Goal: Transaction & Acquisition: Purchase product/service

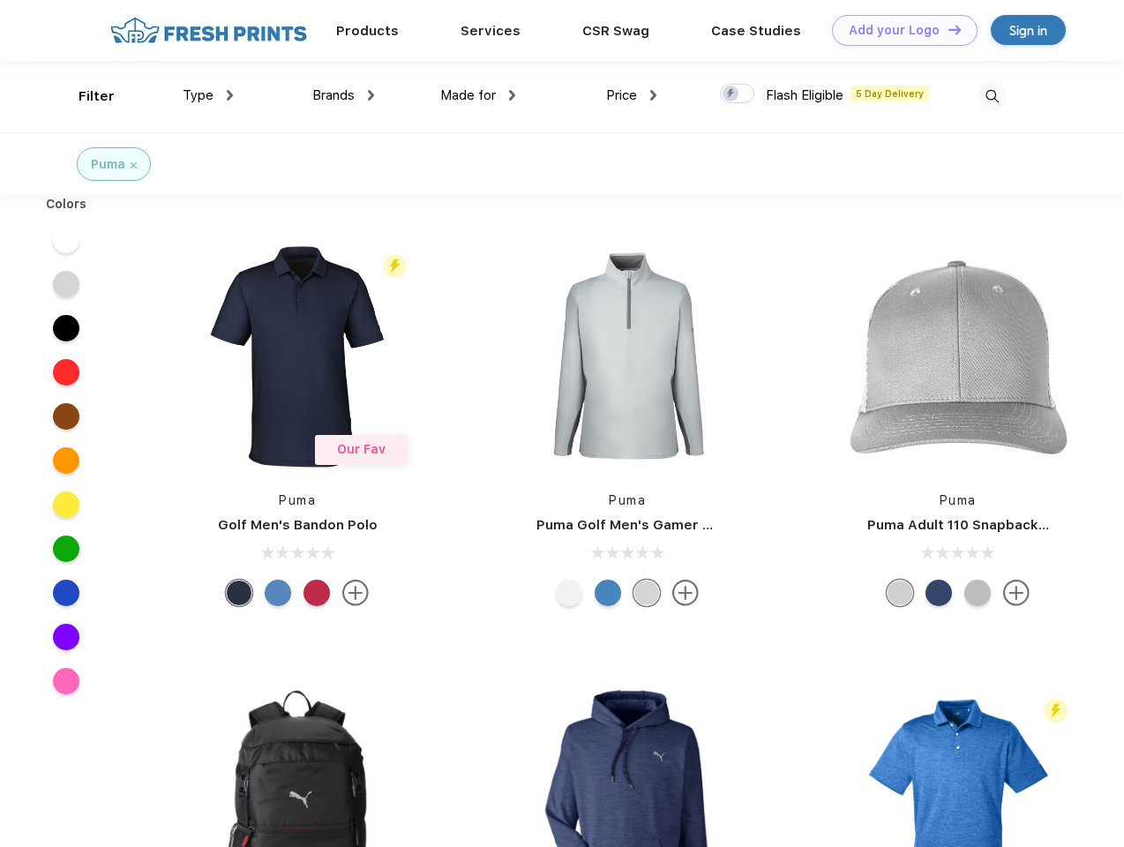
click at [898, 30] on link "Add your Logo Design Tool" at bounding box center [905, 30] width 146 height 31
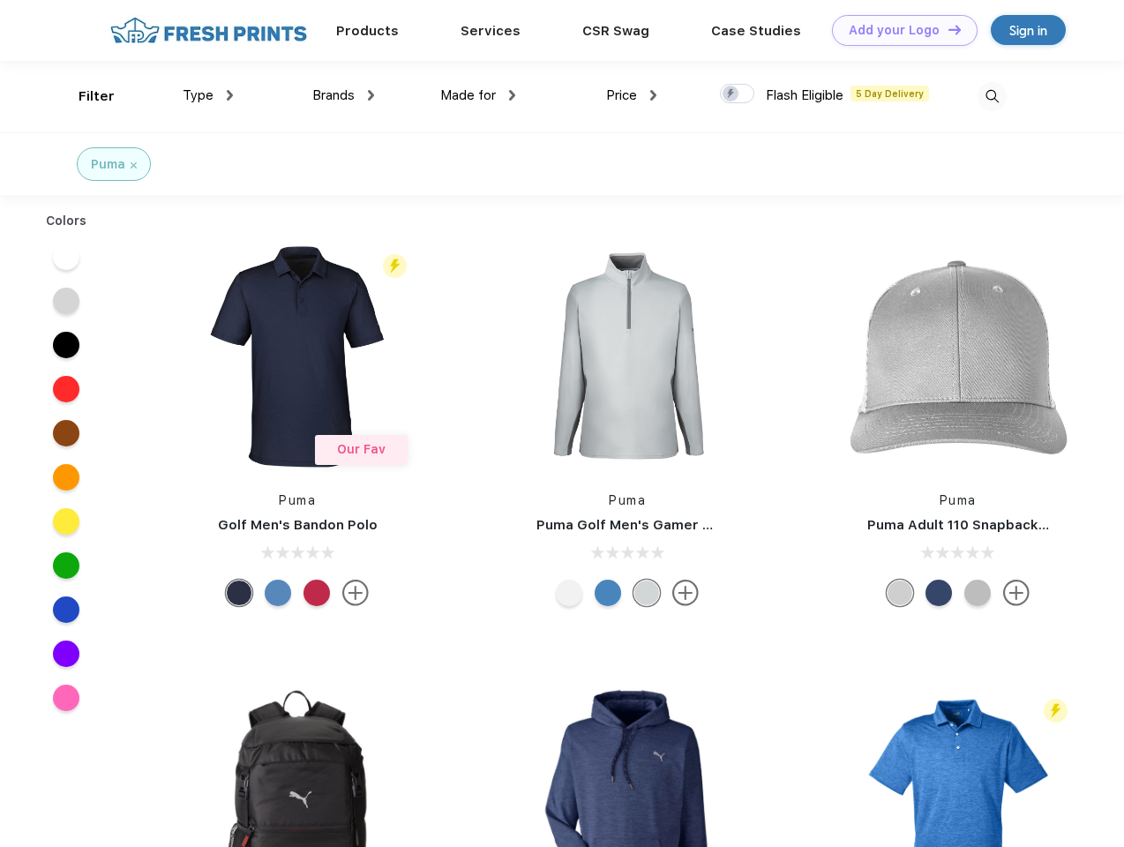
click at [0, 0] on div "Design Tool" at bounding box center [0, 0] width 0 height 0
click at [947, 29] on link "Add your Logo Design Tool" at bounding box center [905, 30] width 146 height 31
click at [85, 96] on div "Filter" at bounding box center [97, 96] width 36 height 20
click at [208, 95] on span "Type" at bounding box center [198, 95] width 31 height 16
click at [343, 95] on span "Brands" at bounding box center [333, 95] width 42 height 16
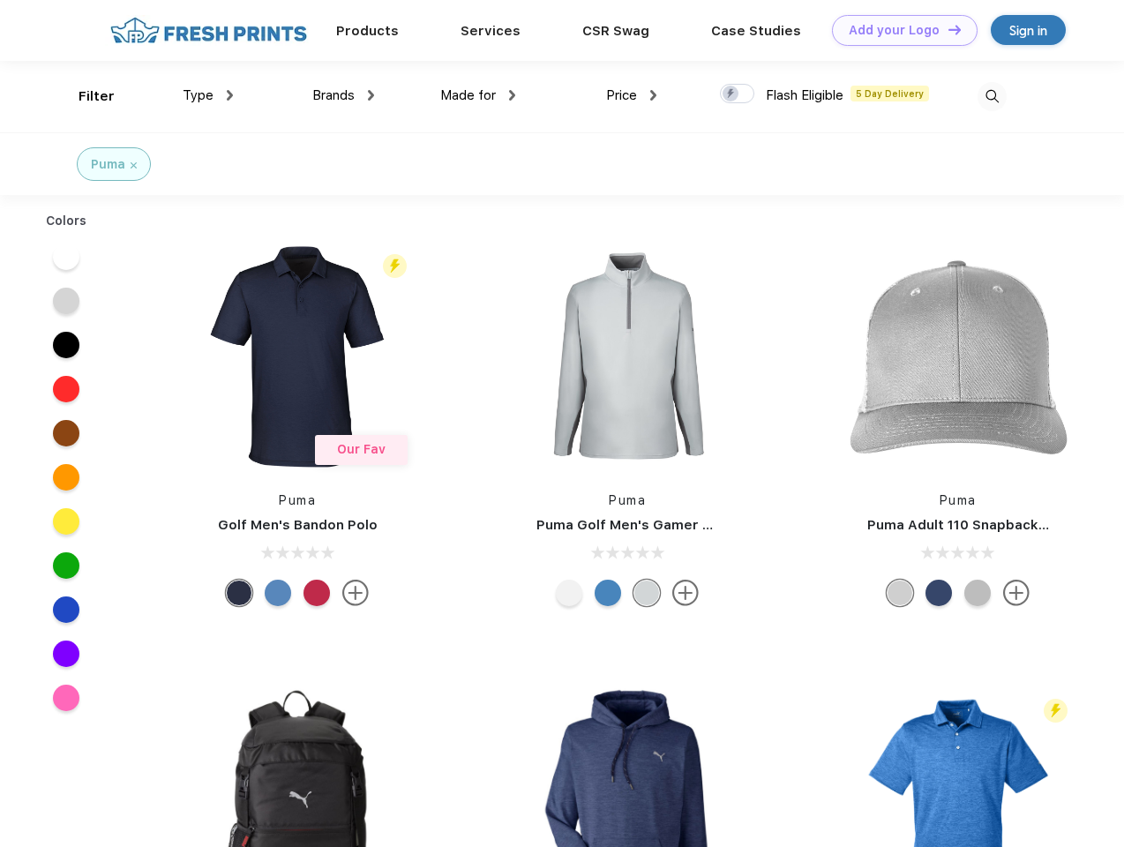
click at [478, 95] on span "Made for" at bounding box center [468, 95] width 56 height 16
click at [632, 95] on span "Price" at bounding box center [621, 95] width 31 height 16
click at [738, 94] on div at bounding box center [737, 93] width 34 height 19
click at [732, 94] on input "checkbox" at bounding box center [725, 88] width 11 height 11
click at [992, 96] on img at bounding box center [992, 96] width 29 height 29
